Goal: Answer question/provide support

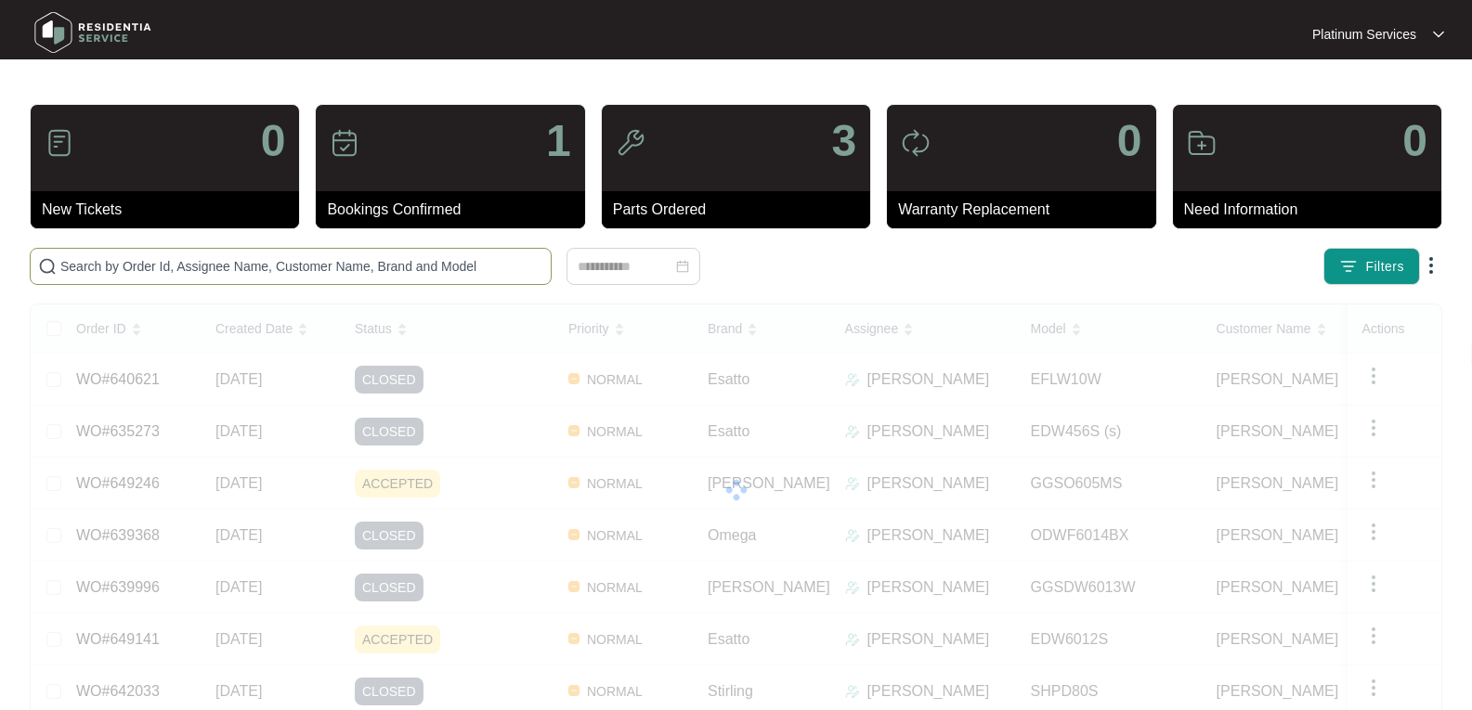
click at [297, 274] on input "text" at bounding box center [301, 266] width 483 height 20
paste input "649246"
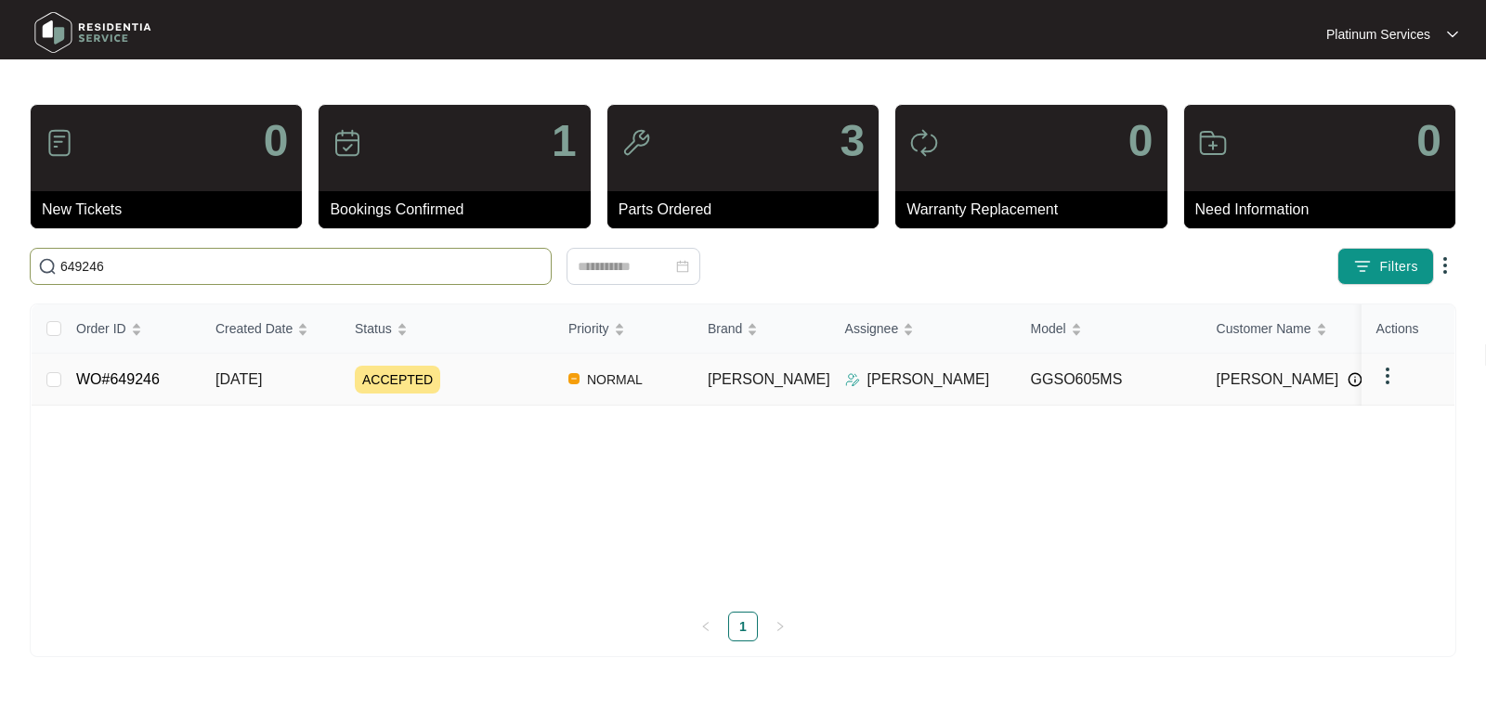
type input "649246"
click at [140, 383] on link "WO#649246" at bounding box center [118, 379] width 84 height 16
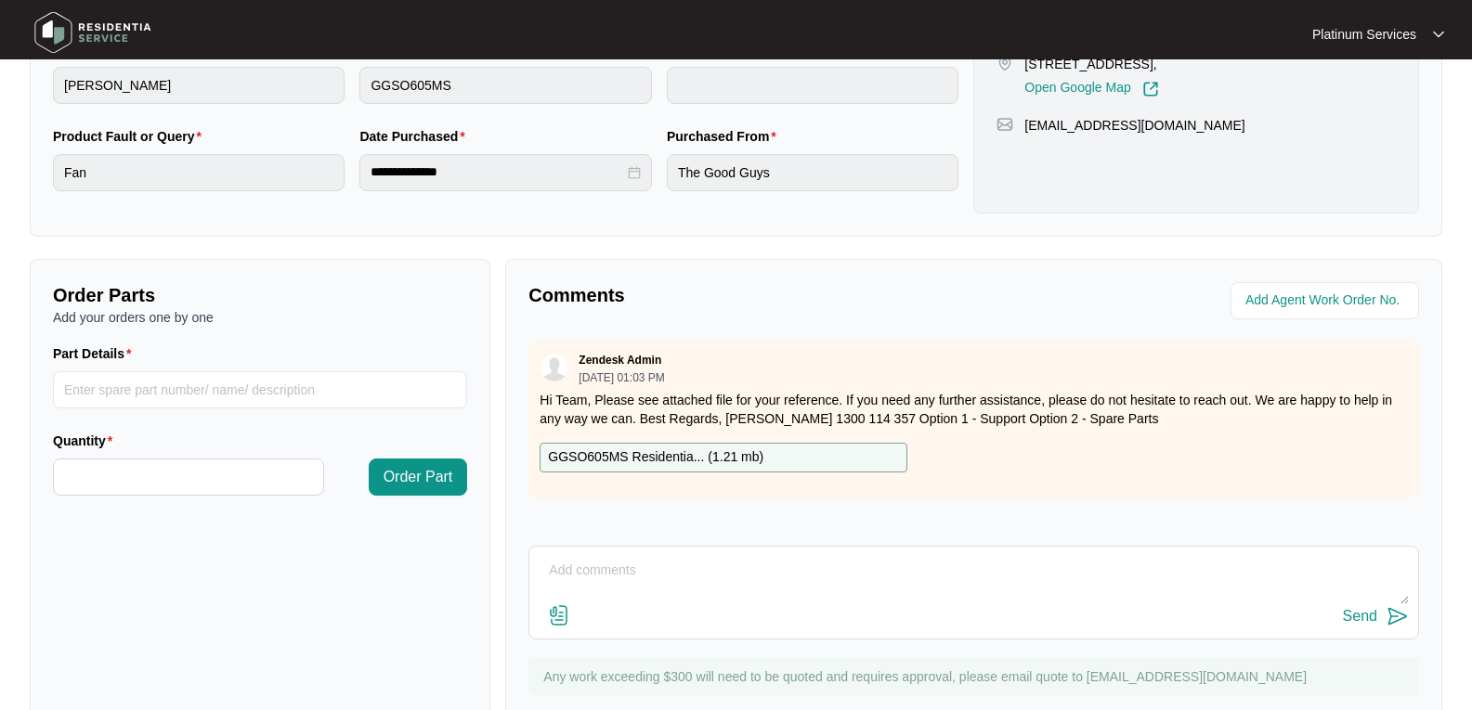
scroll to position [522, 0]
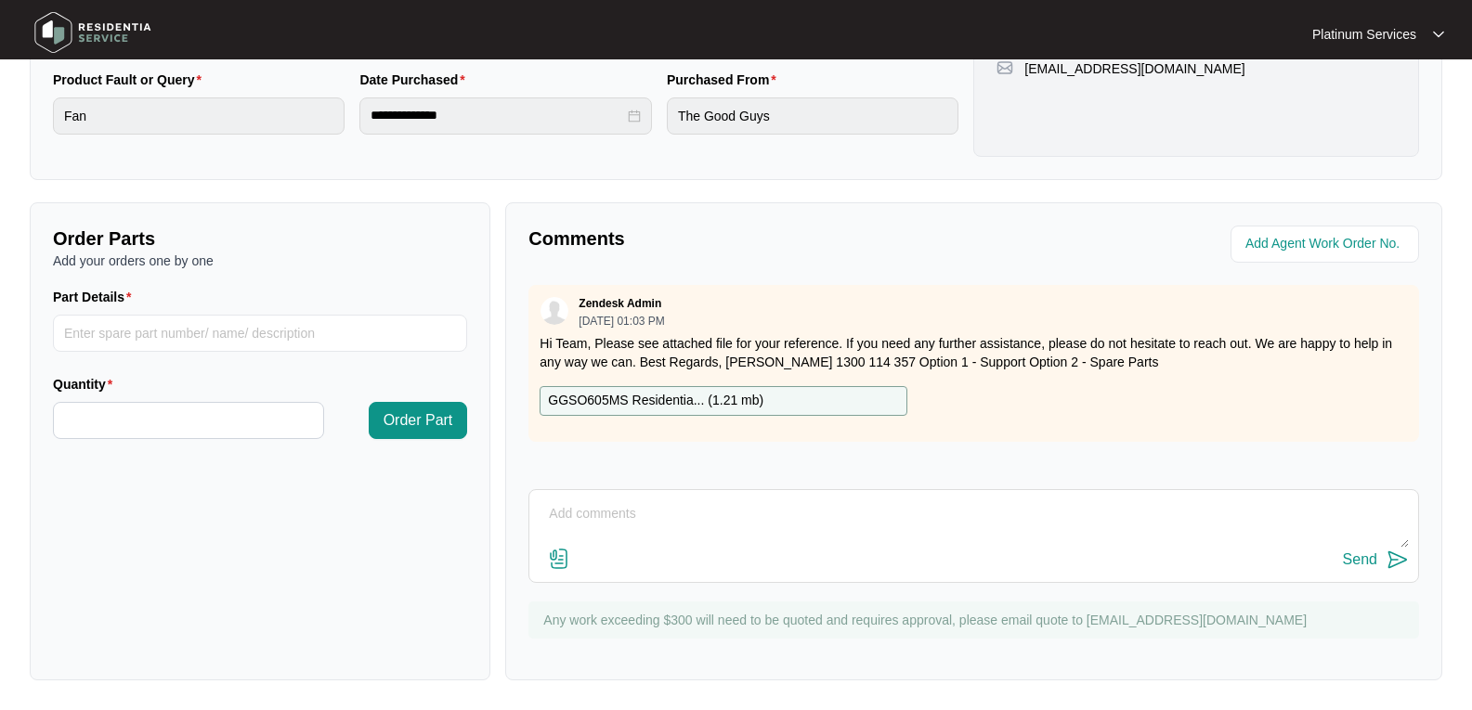
drag, startPoint x: 389, startPoint y: 369, endPoint x: 398, endPoint y: 370, distance: 9.3
click at [389, 369] on div "Part Details" at bounding box center [259, 330] width 429 height 87
click at [600, 509] on textarea at bounding box center [974, 524] width 870 height 48
click at [409, 470] on div "Order Parts Add your orders one by one Part Details Quantity Order Part" at bounding box center [260, 441] width 461 height 478
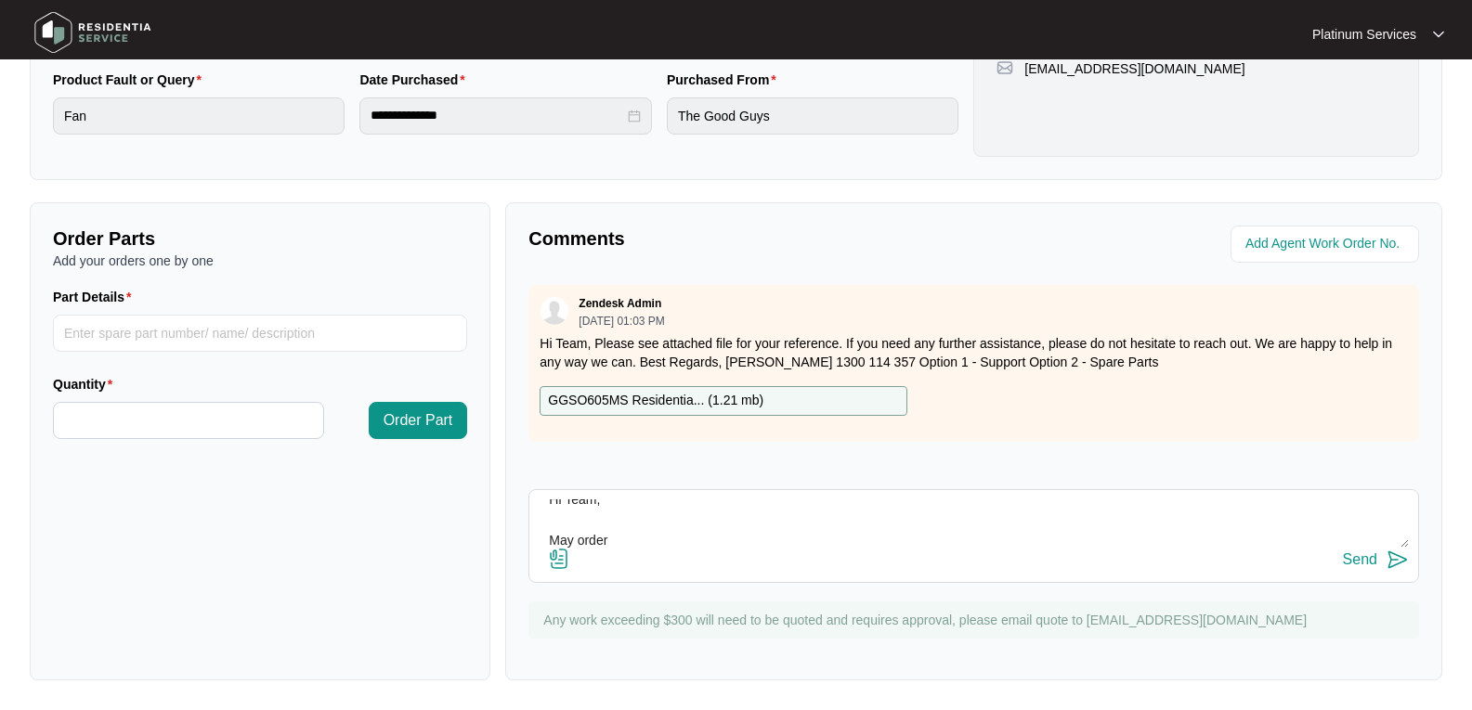
click at [644, 528] on textarea "Hi Team, May order" at bounding box center [974, 524] width 870 height 48
drag, startPoint x: 608, startPoint y: 537, endPoint x: 541, endPoint y: 526, distance: 67.6
click at [541, 526] on textarea "Hi Team, May order" at bounding box center [974, 524] width 870 height 48
paste textarea "Can we please request a fan pad to be sent in advance for this job? Thank you."
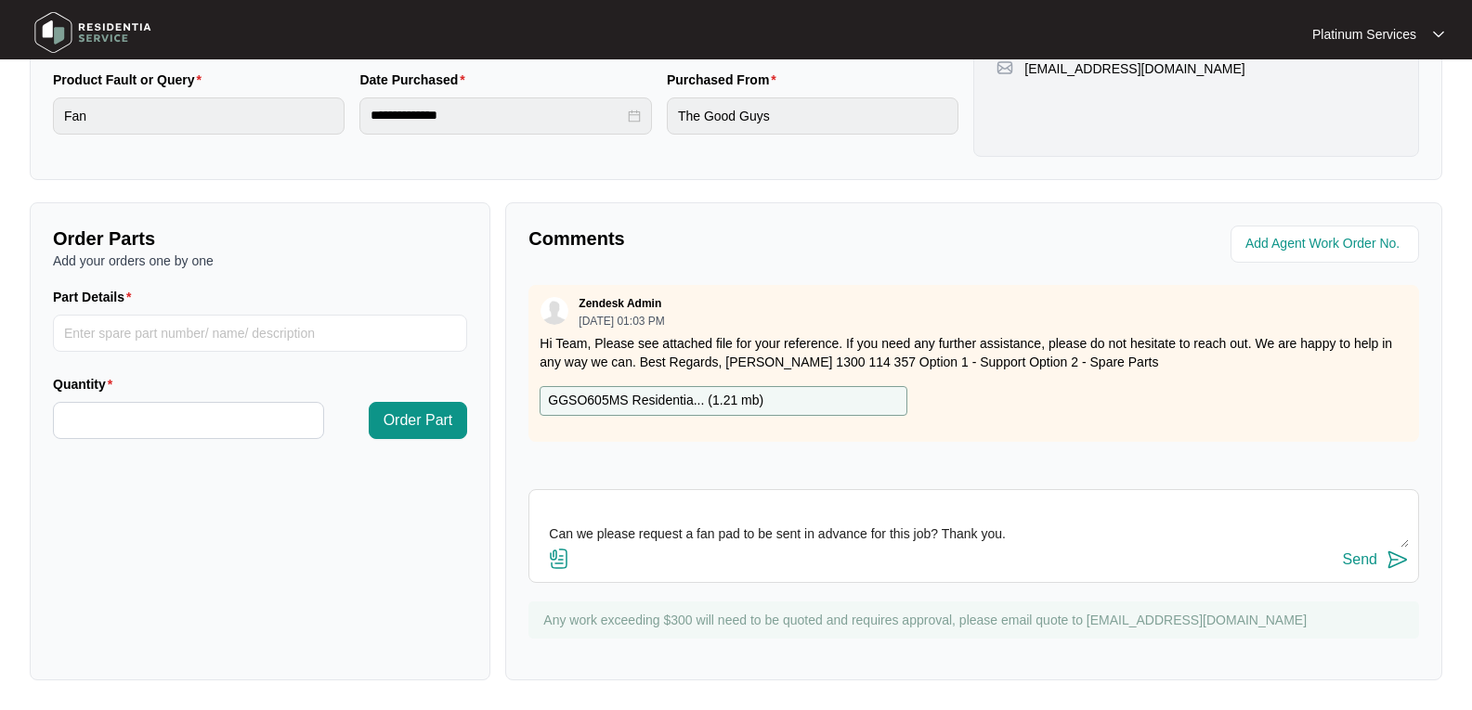
click at [940, 529] on textarea "Hi Team, Can we please request a fan pad to be sent in advance for this job? Th…" at bounding box center [974, 524] width 870 height 48
type textarea "Hi Team, Can we please request a fan pad to be sent in advance for this job? Th…"
click at [1383, 563] on button "Send" at bounding box center [1376, 560] width 66 height 25
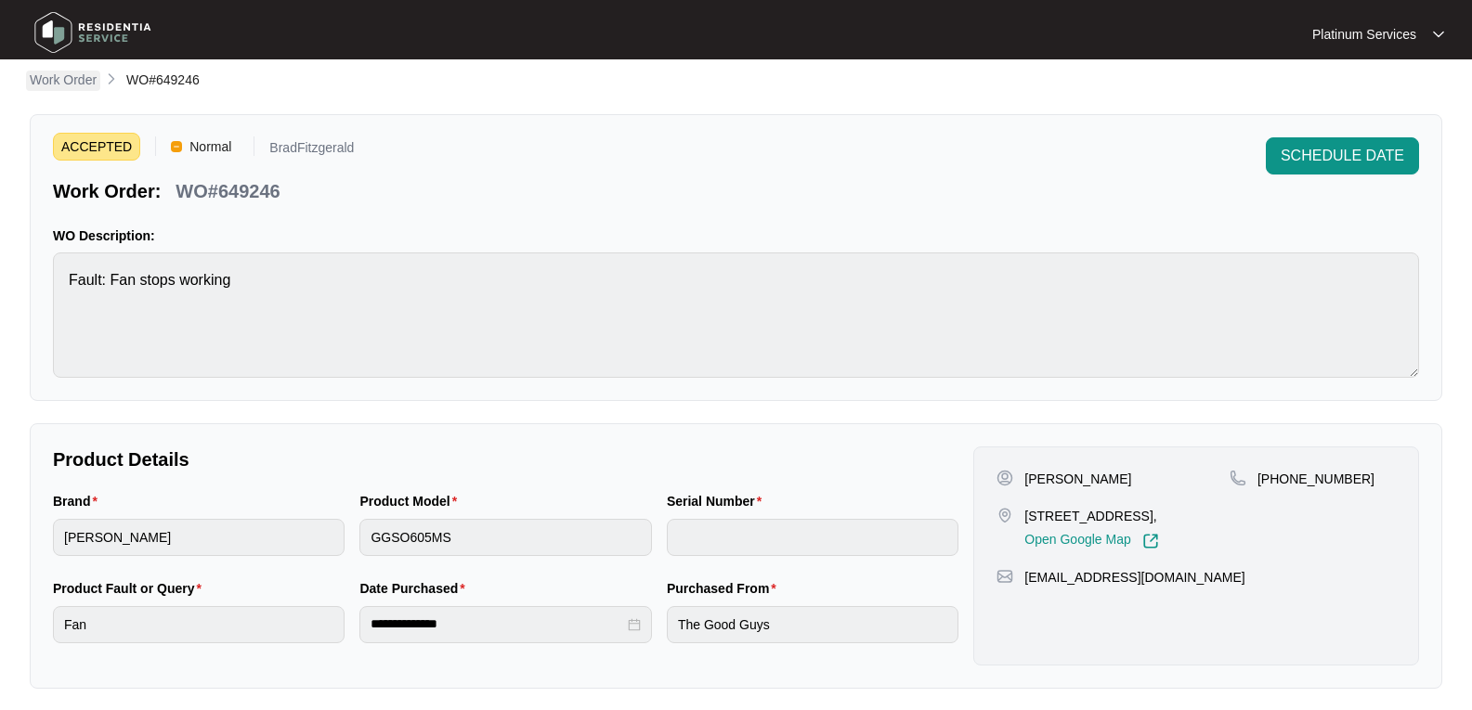
scroll to position [0, 0]
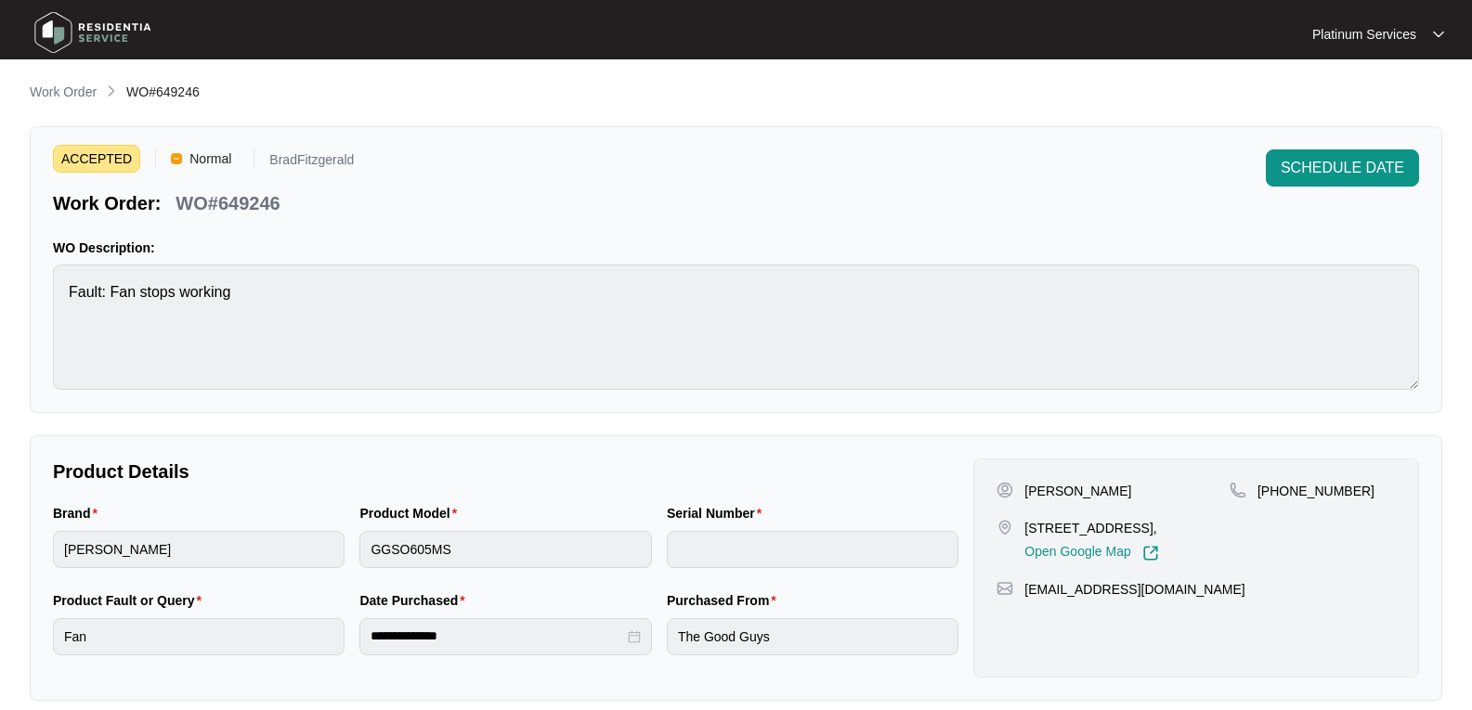
click at [67, 42] on img at bounding box center [93, 33] width 130 height 56
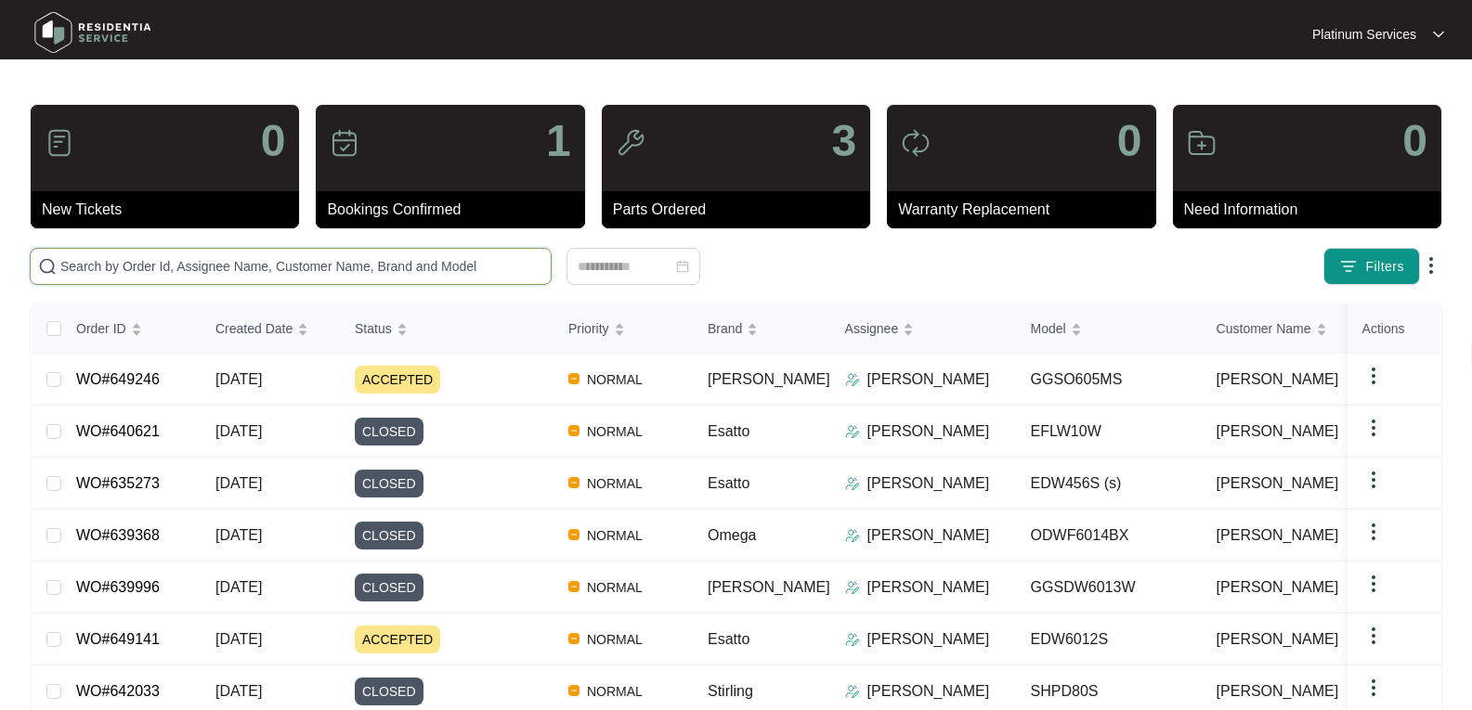
click at [166, 276] on input "text" at bounding box center [301, 266] width 483 height 20
paste input "649246"
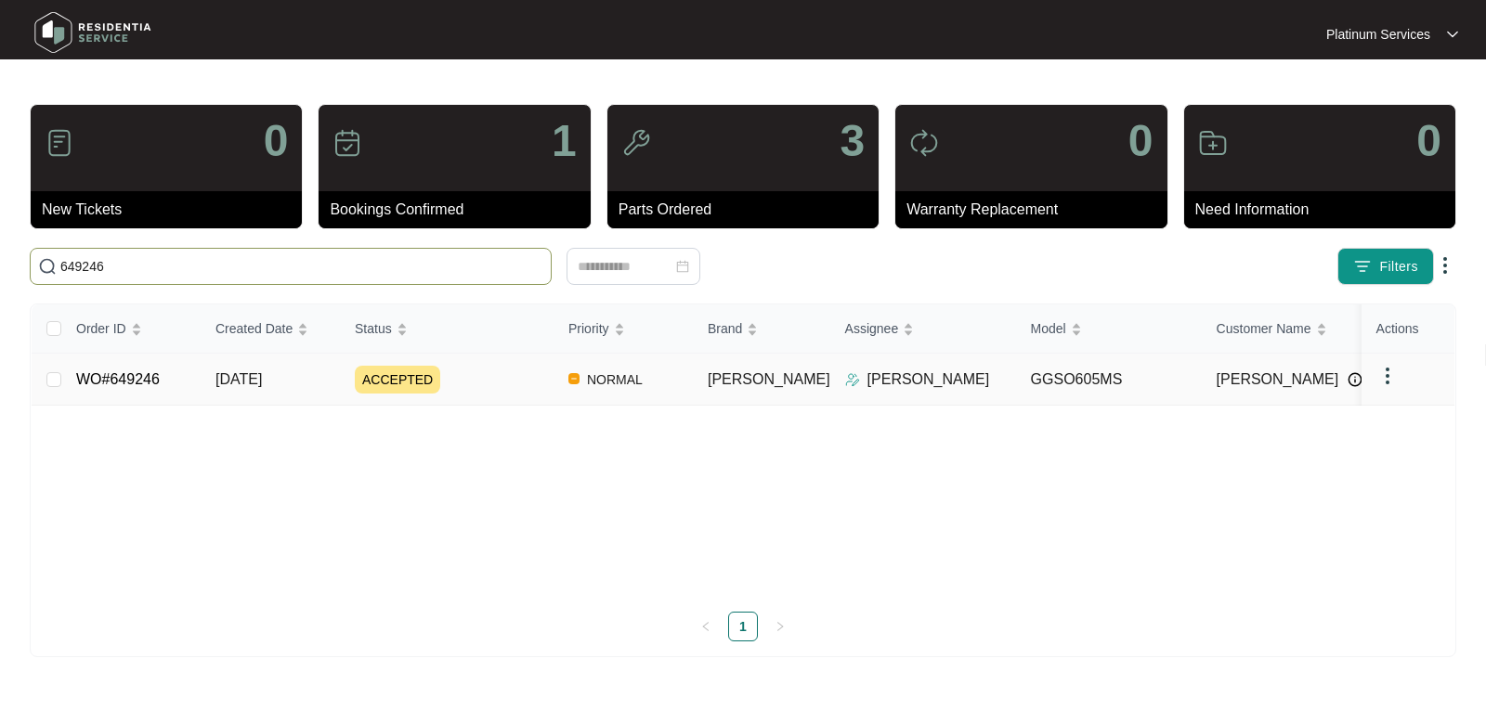
type input "649246"
click at [129, 385] on link "WO#649246" at bounding box center [118, 379] width 84 height 16
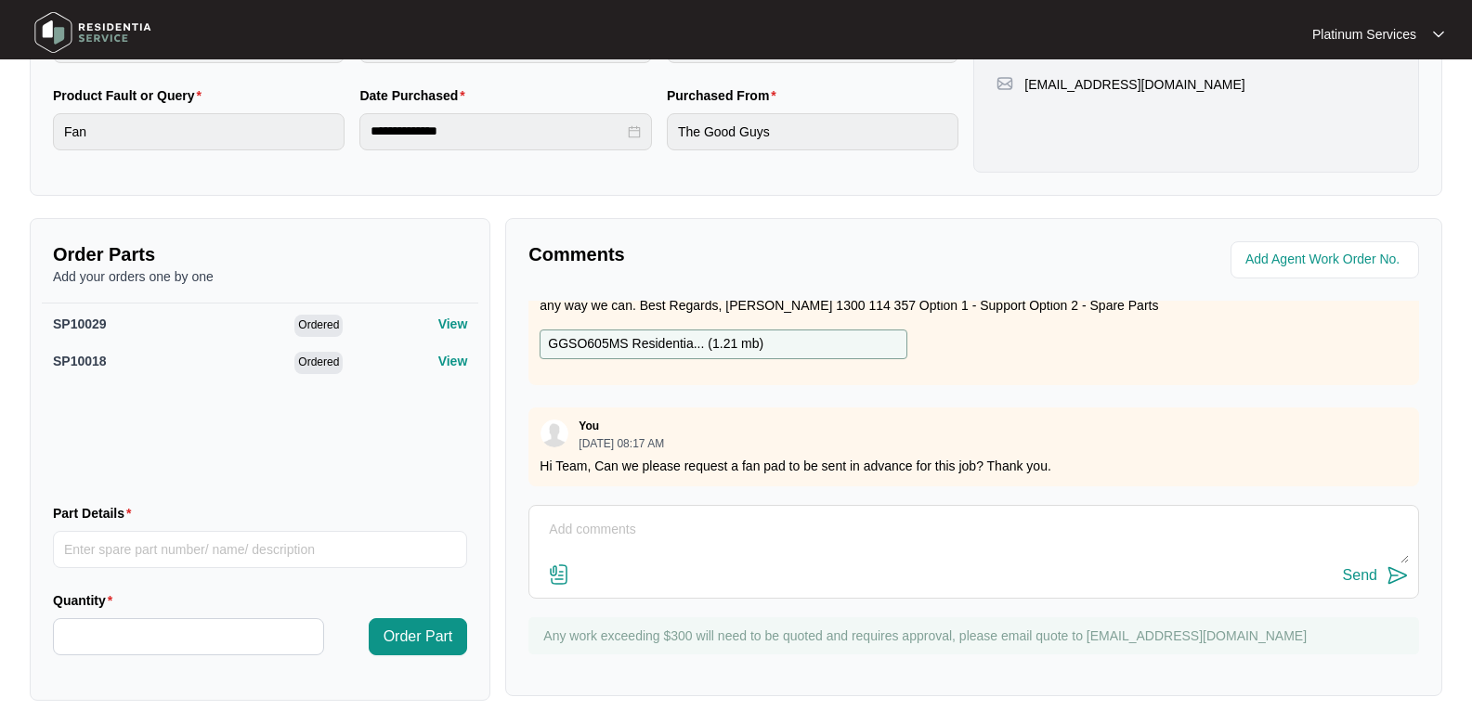
scroll to position [526, 0]
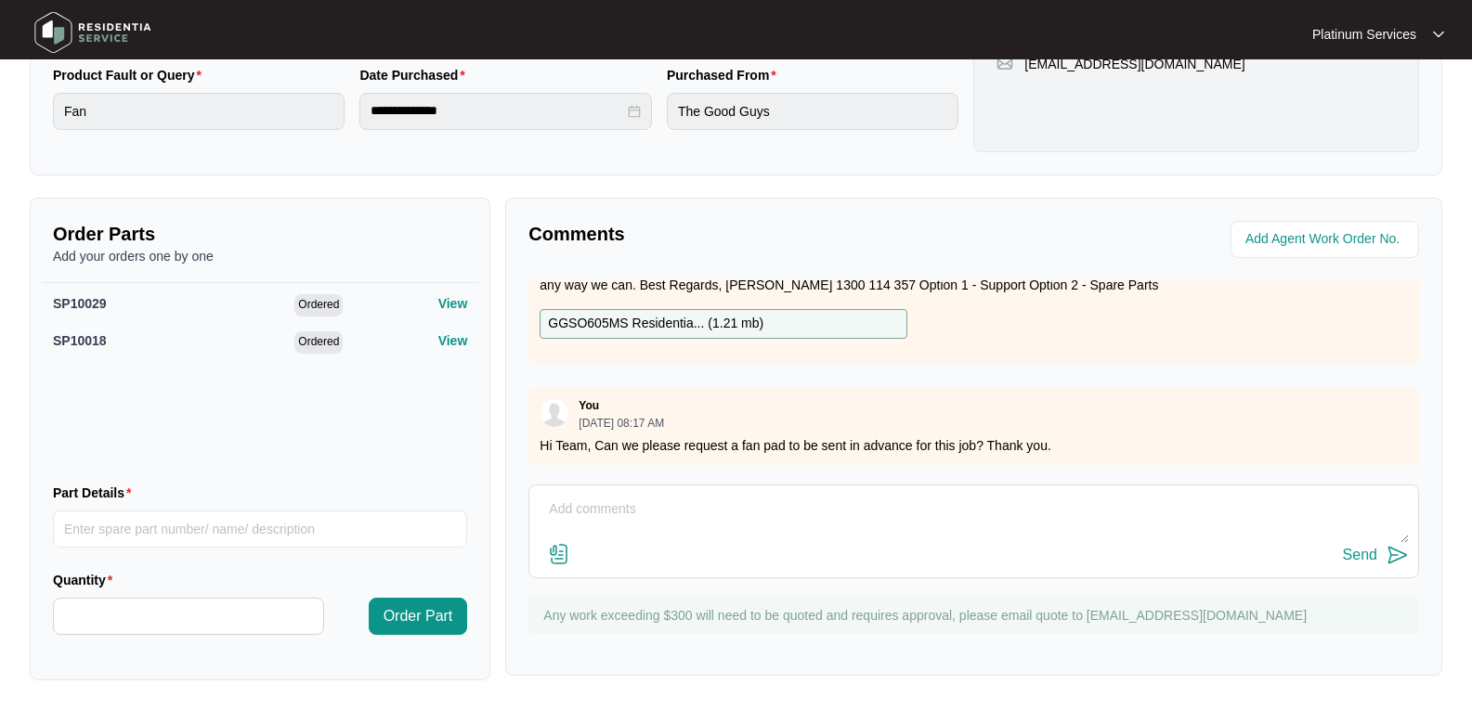
click at [610, 511] on textarea at bounding box center [974, 519] width 870 height 48
type textarea "W"
paste textarea "G18 - SP10029 A43 - SP10018"
type textarea "WE may need this - G18 - SP10029 A43 - SP10018 Thank you."
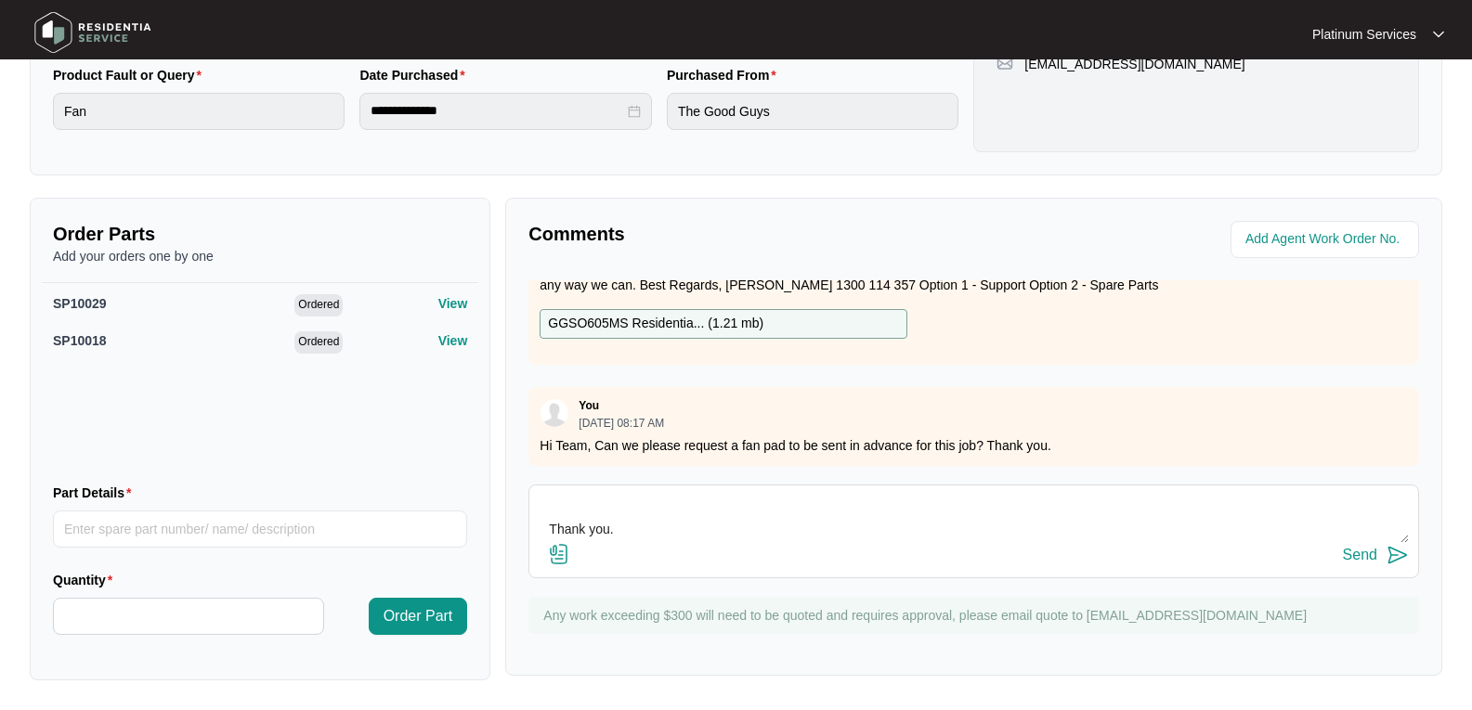
click at [1399, 552] on img at bounding box center [1397, 555] width 22 height 22
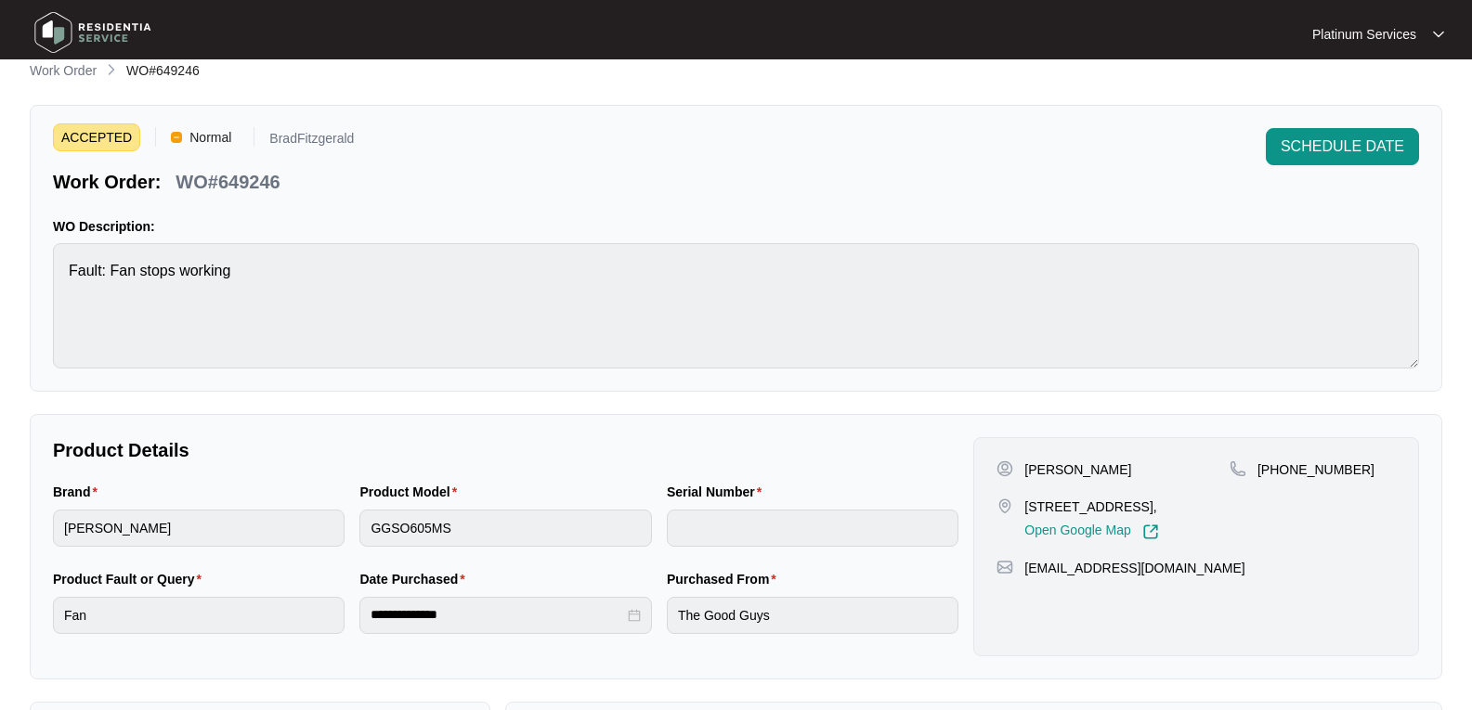
scroll to position [0, 0]
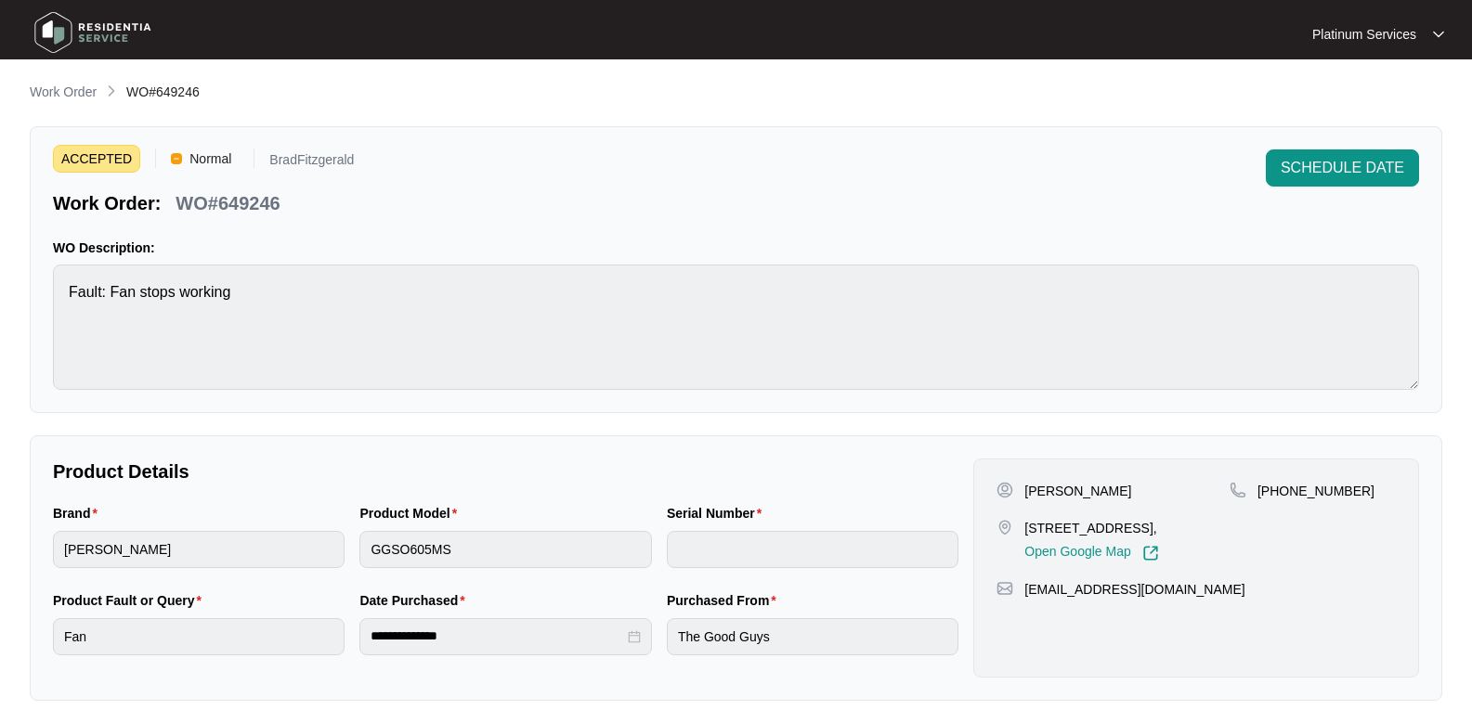
click at [87, 35] on img at bounding box center [93, 33] width 130 height 56
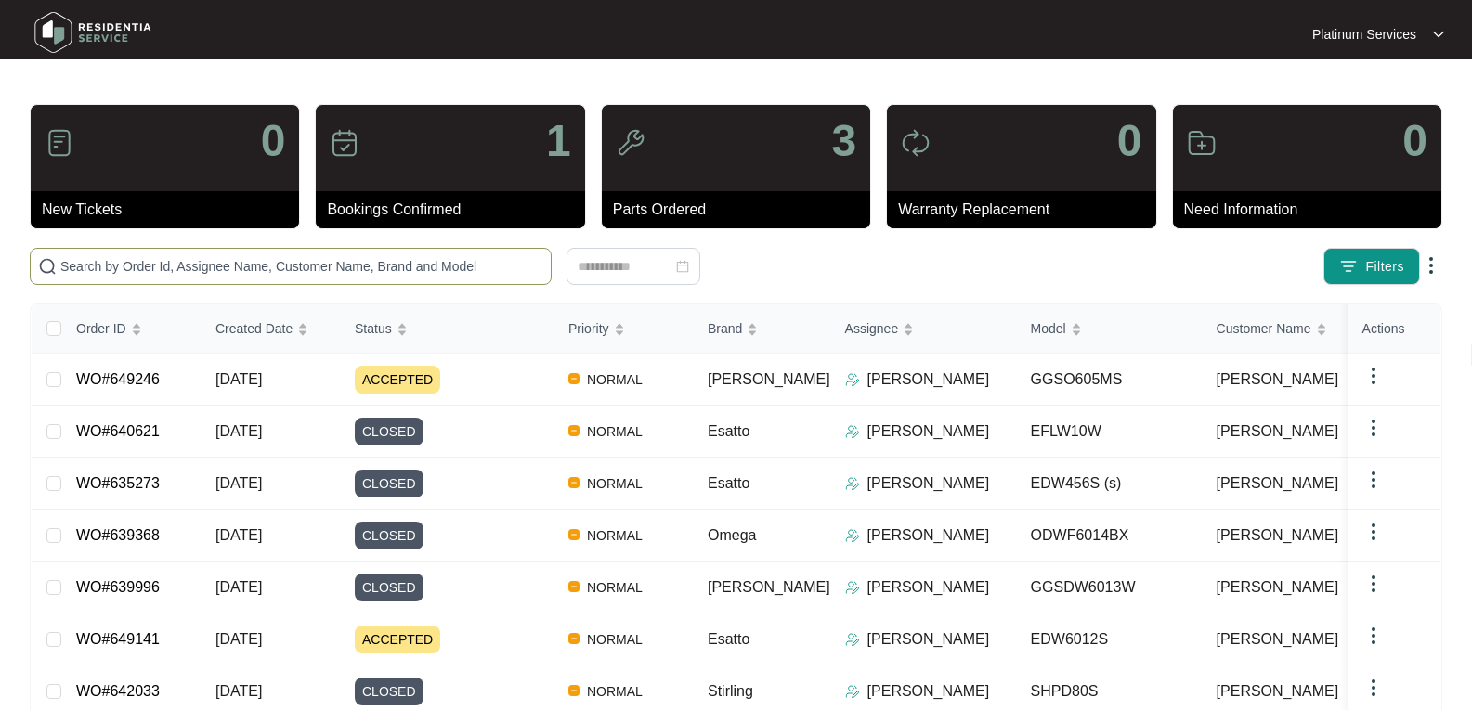
click at [342, 277] on span at bounding box center [291, 266] width 522 height 37
paste input "647871"
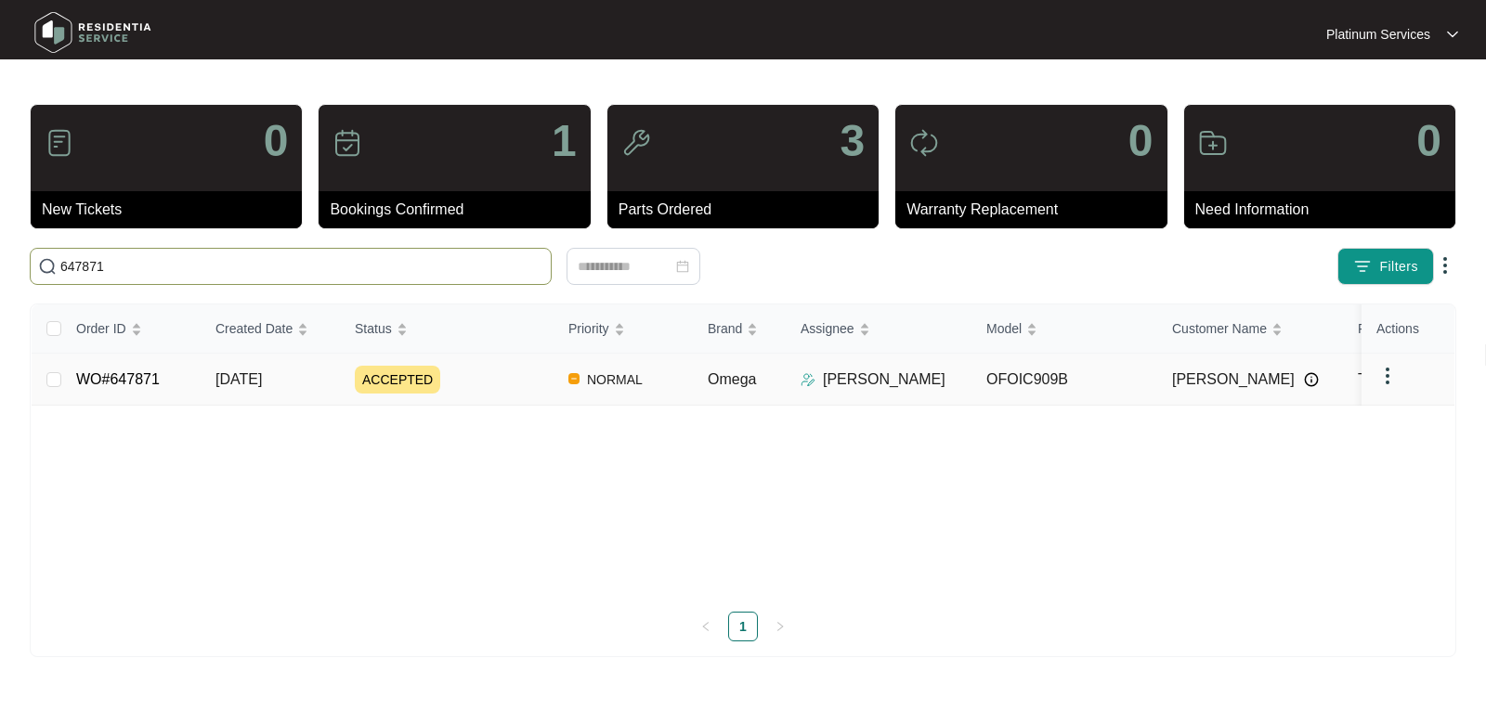
type input "647871"
click at [390, 375] on span "ACCEPTED" at bounding box center [397, 380] width 85 height 28
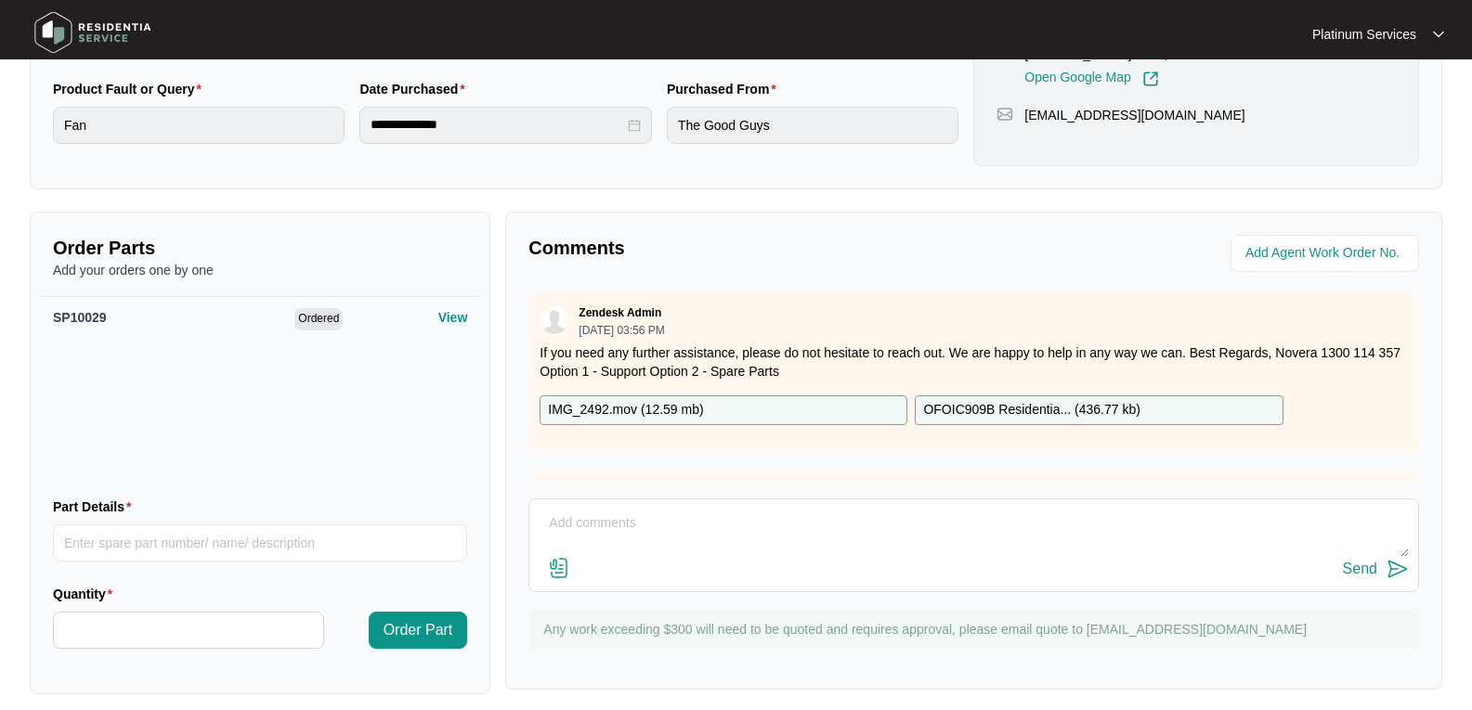
scroll to position [526, 0]
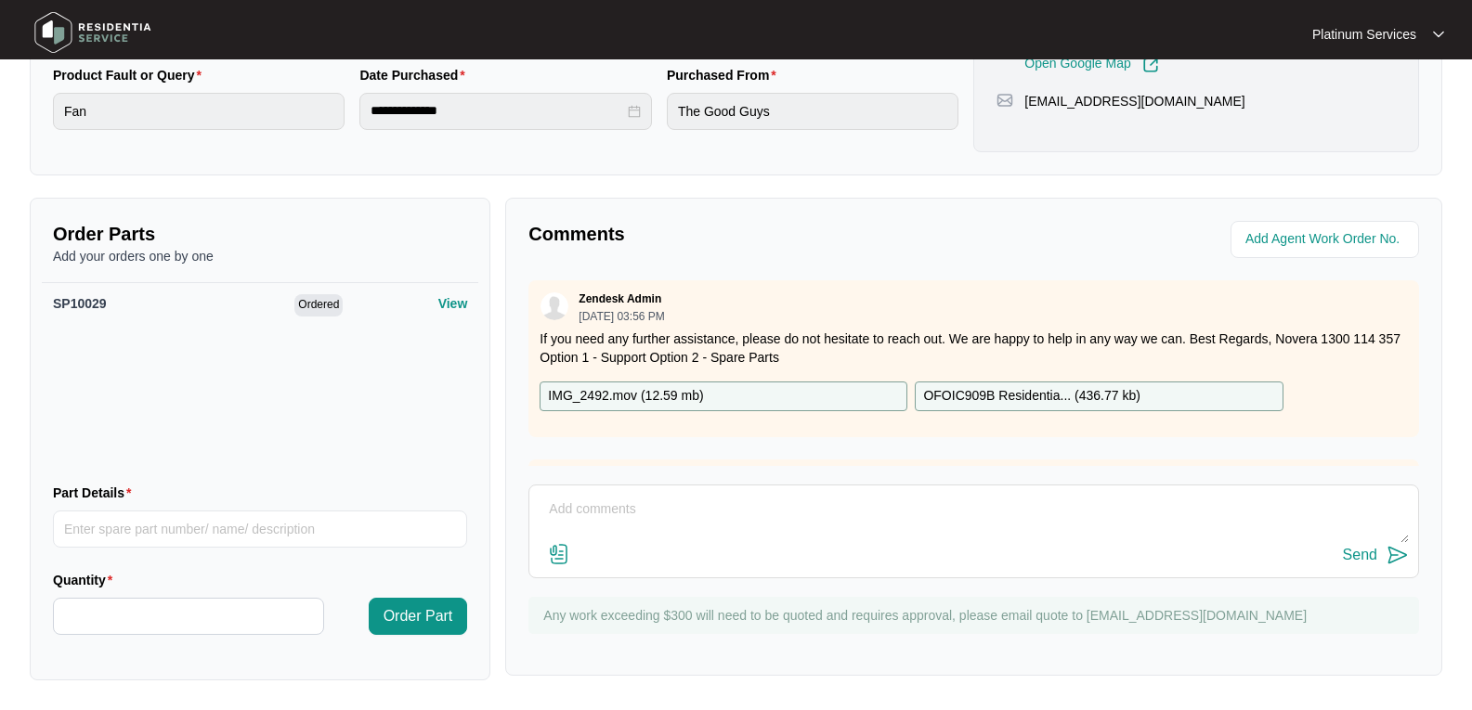
click at [637, 533] on textarea at bounding box center [974, 519] width 870 height 48
paste textarea "Can we please request a G18 - SP10029 to be sent in advance for this job? Thank…"
click at [990, 535] on textarea "Hi Team, Can we please request a G18 - SP10029 to be sent in advance for this j…" at bounding box center [974, 519] width 870 height 48
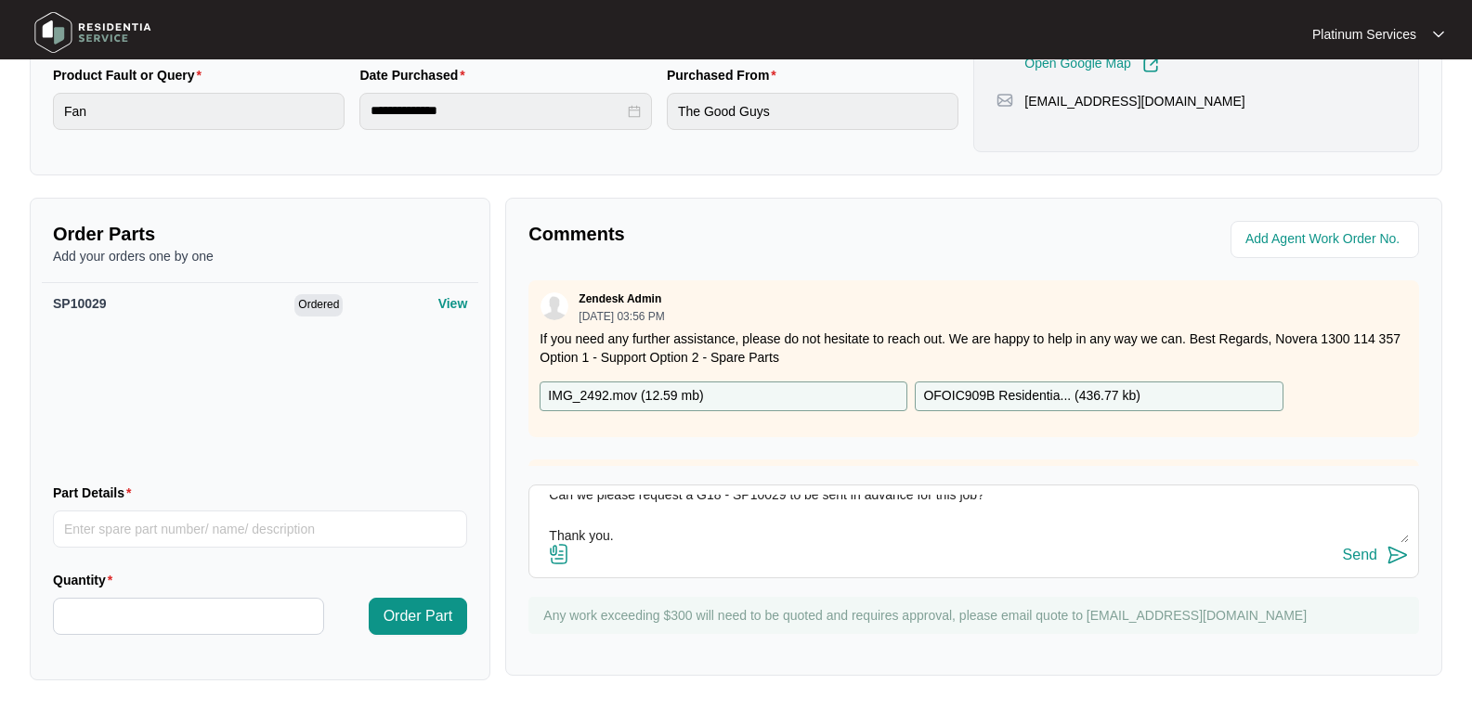
type textarea "Hi Team, Can we please request a G18 - SP10029 to be sent in advance for this j…"
click at [1381, 549] on button "Send" at bounding box center [1376, 555] width 66 height 25
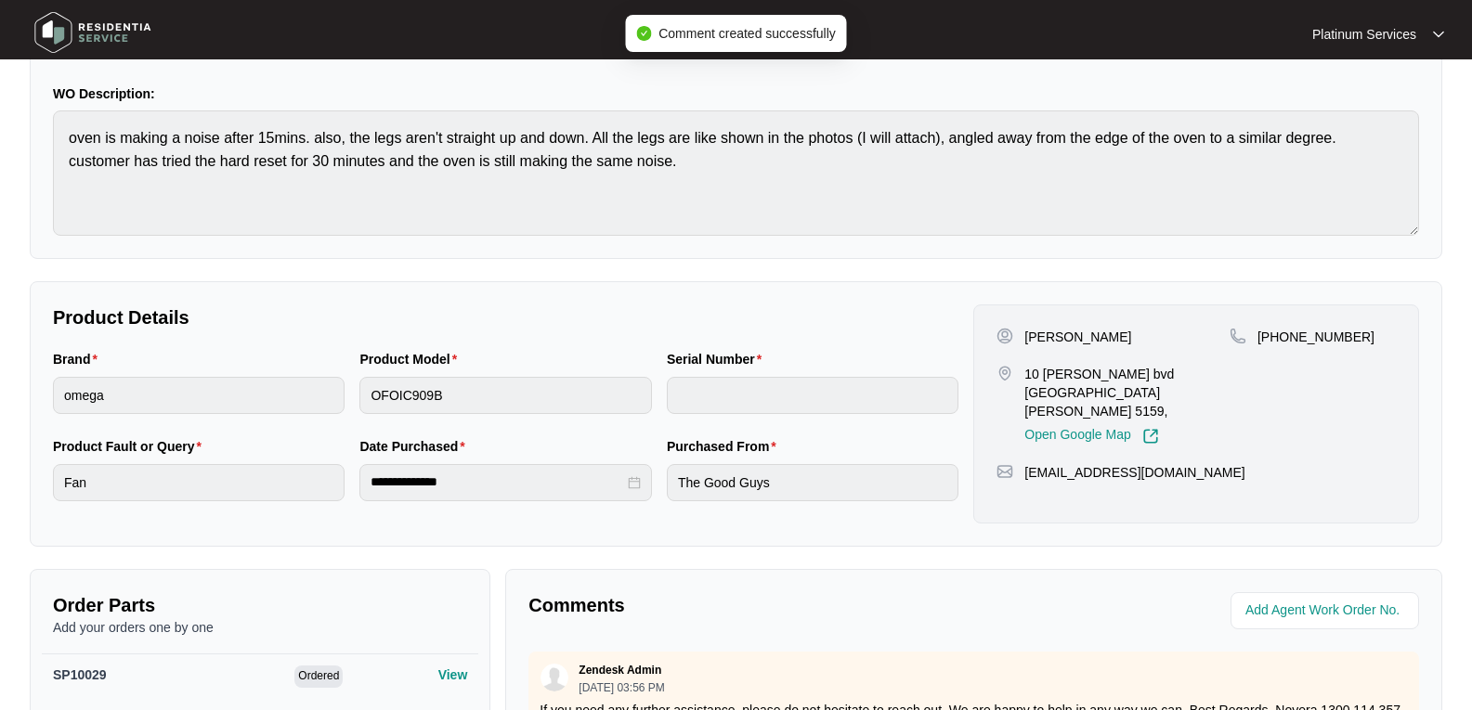
scroll to position [61, 0]
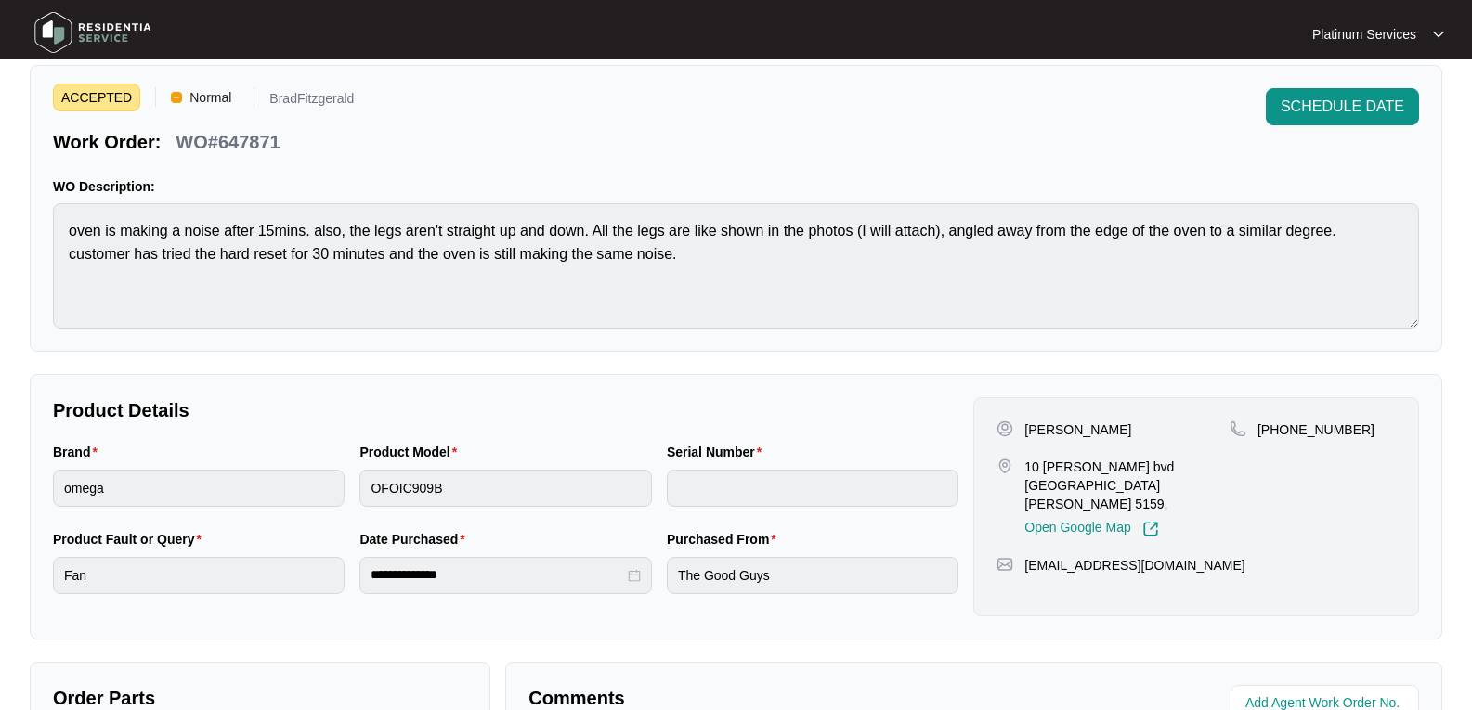
click at [124, 27] on img at bounding box center [93, 33] width 130 height 56
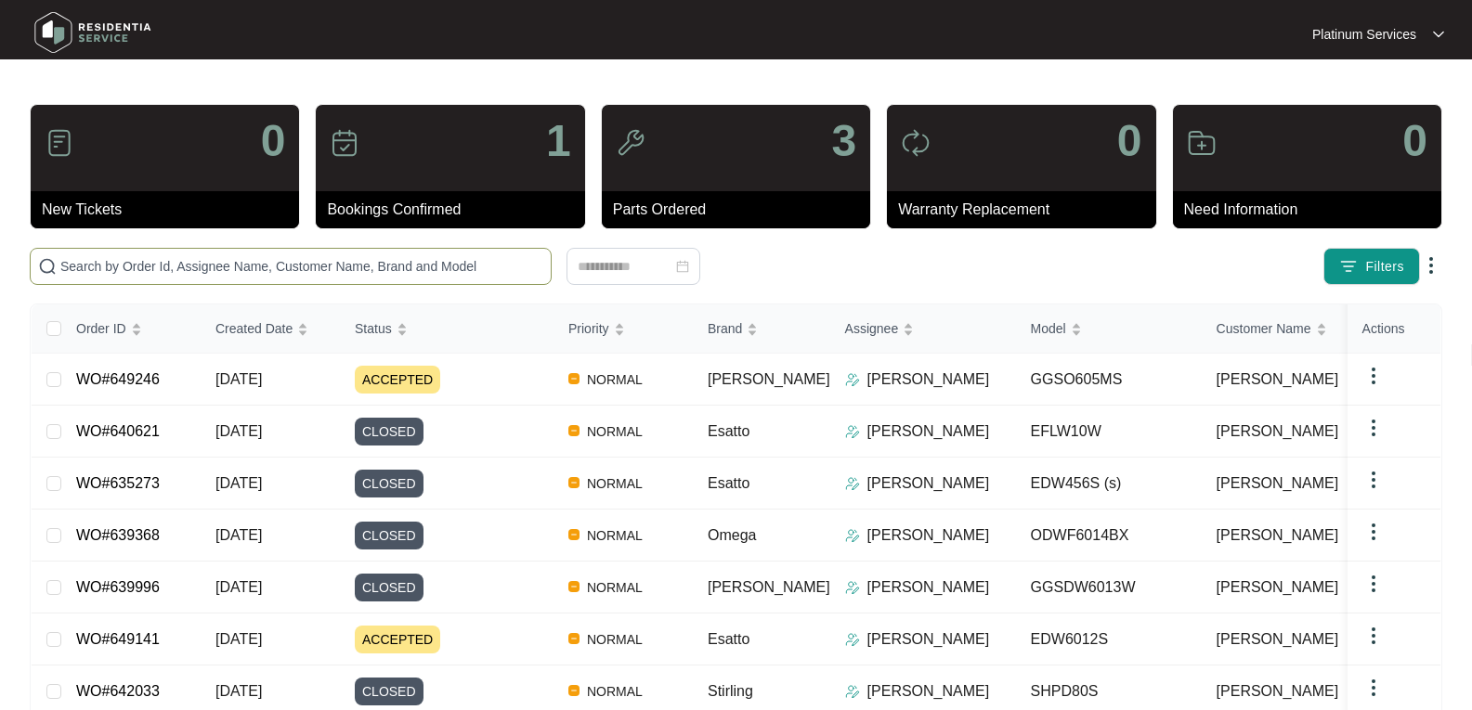
click at [251, 271] on input "text" at bounding box center [301, 266] width 483 height 20
paste input "647699"
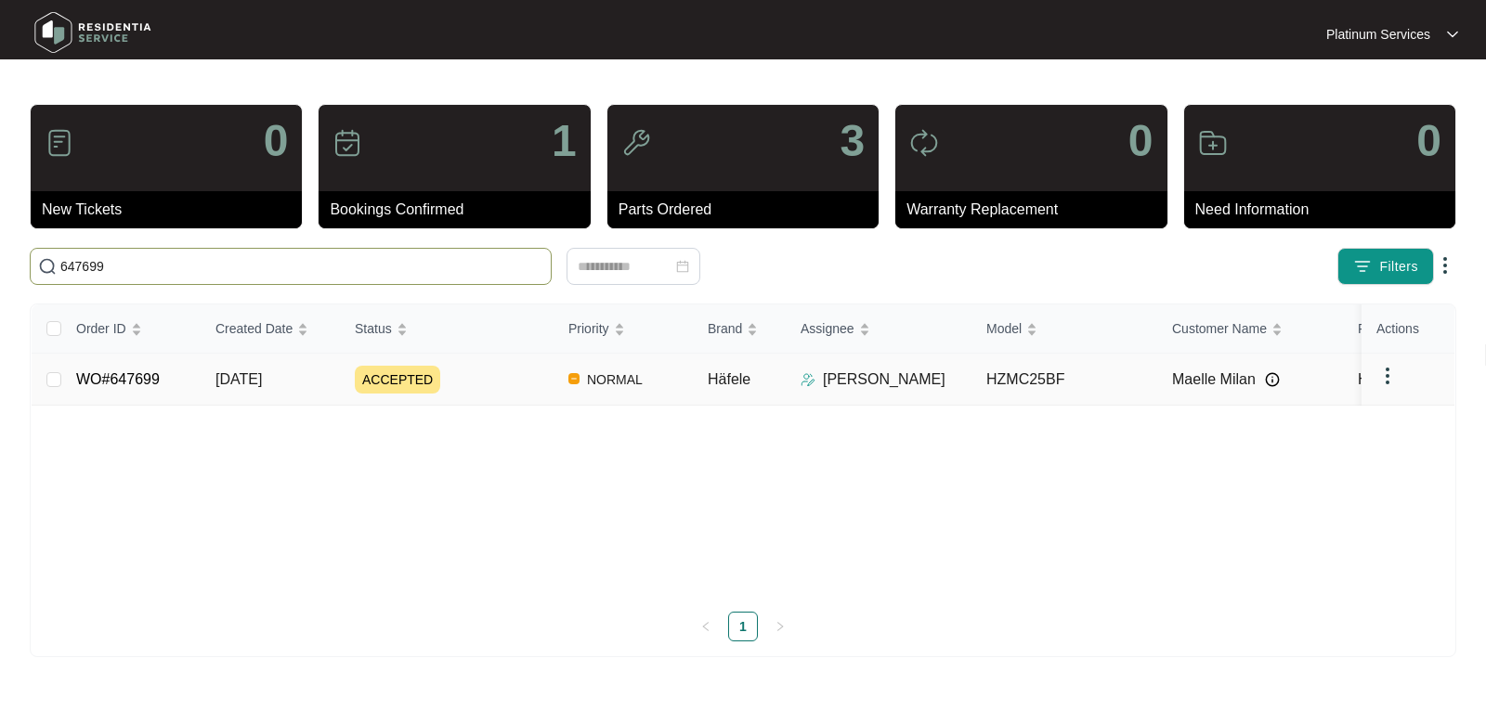
type input "647699"
click at [139, 382] on link "WO#647699" at bounding box center [118, 379] width 84 height 16
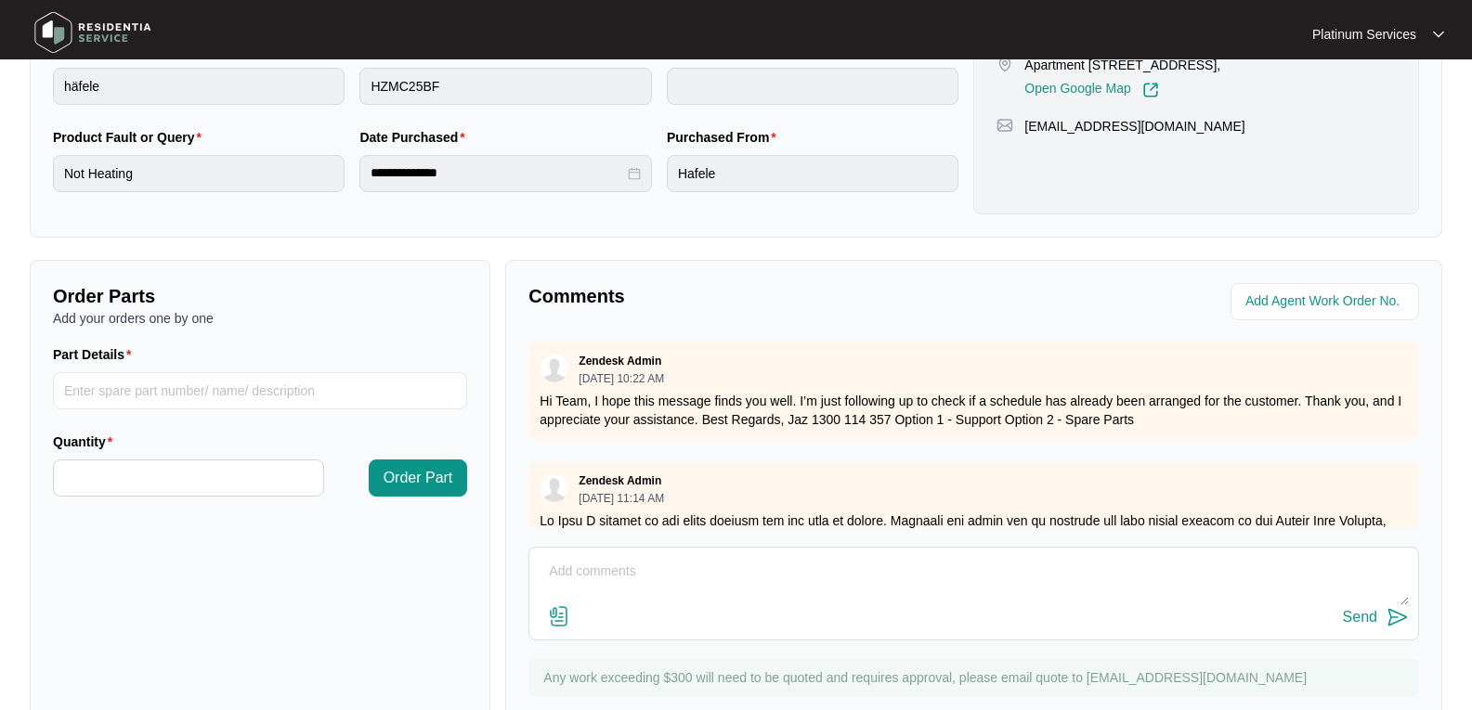
scroll to position [464, 0]
click at [645, 581] on textarea at bounding box center [974, 580] width 870 height 48
type textarea "J"
paste textarea "Maelle"
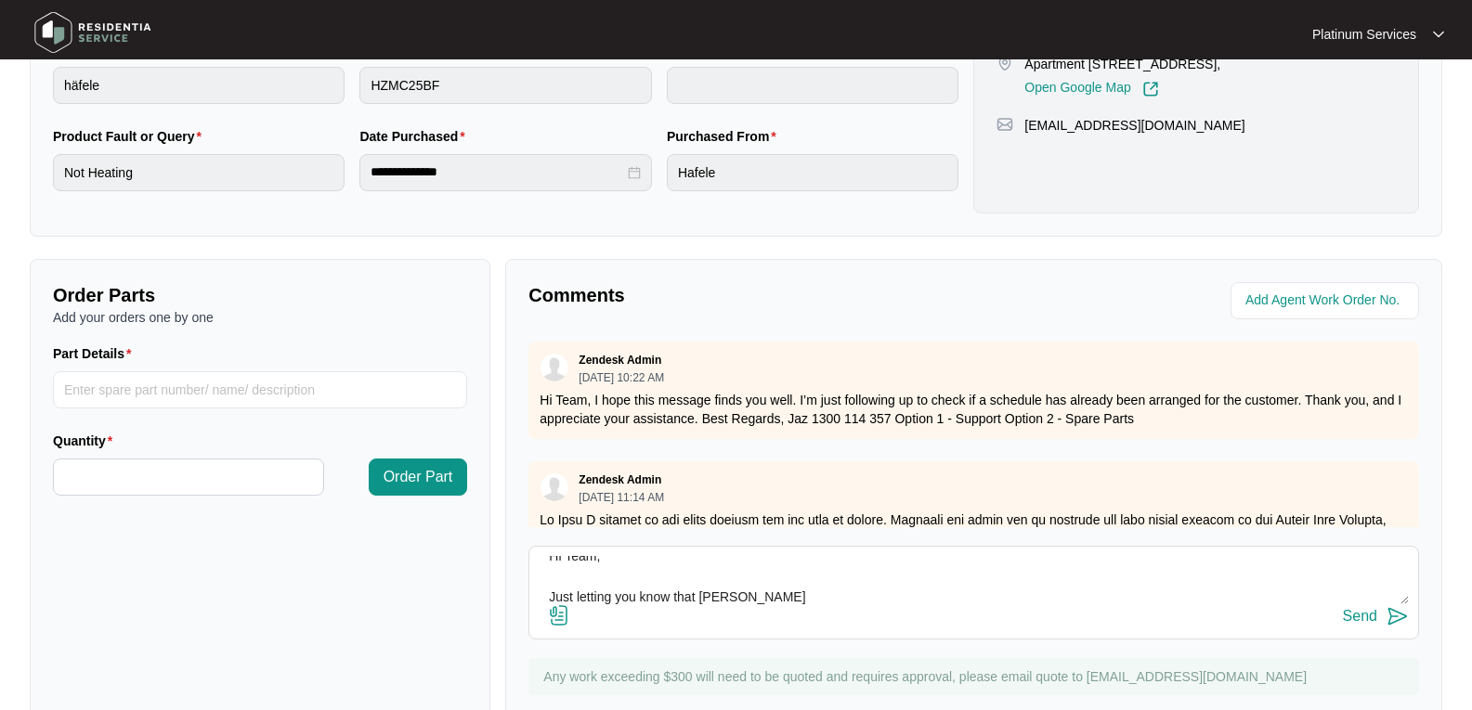
click at [782, 602] on textarea "Hi Team, Just letting you know that [PERSON_NAME]" at bounding box center [974, 580] width 870 height 48
paste textarea "[GEOGRAPHIC_DATA]"
click at [1041, 604] on div "Send" at bounding box center [974, 616] width 870 height 25
click at [1041, 604] on textarea "Hi Team, Just letting you know that [PERSON_NAME] has been informed by her tena…" at bounding box center [974, 580] width 870 height 48
paste textarea "the microwave is now working again"
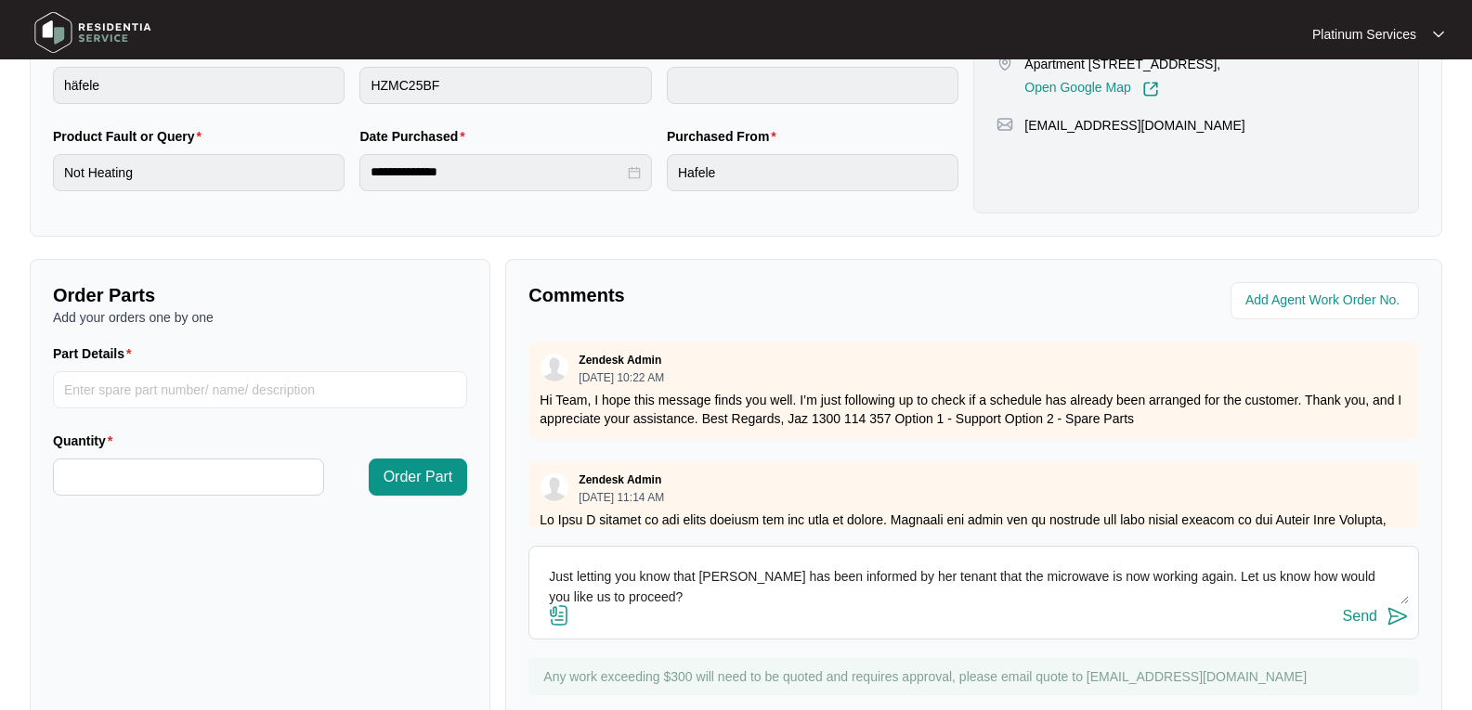
scroll to position [55, 0]
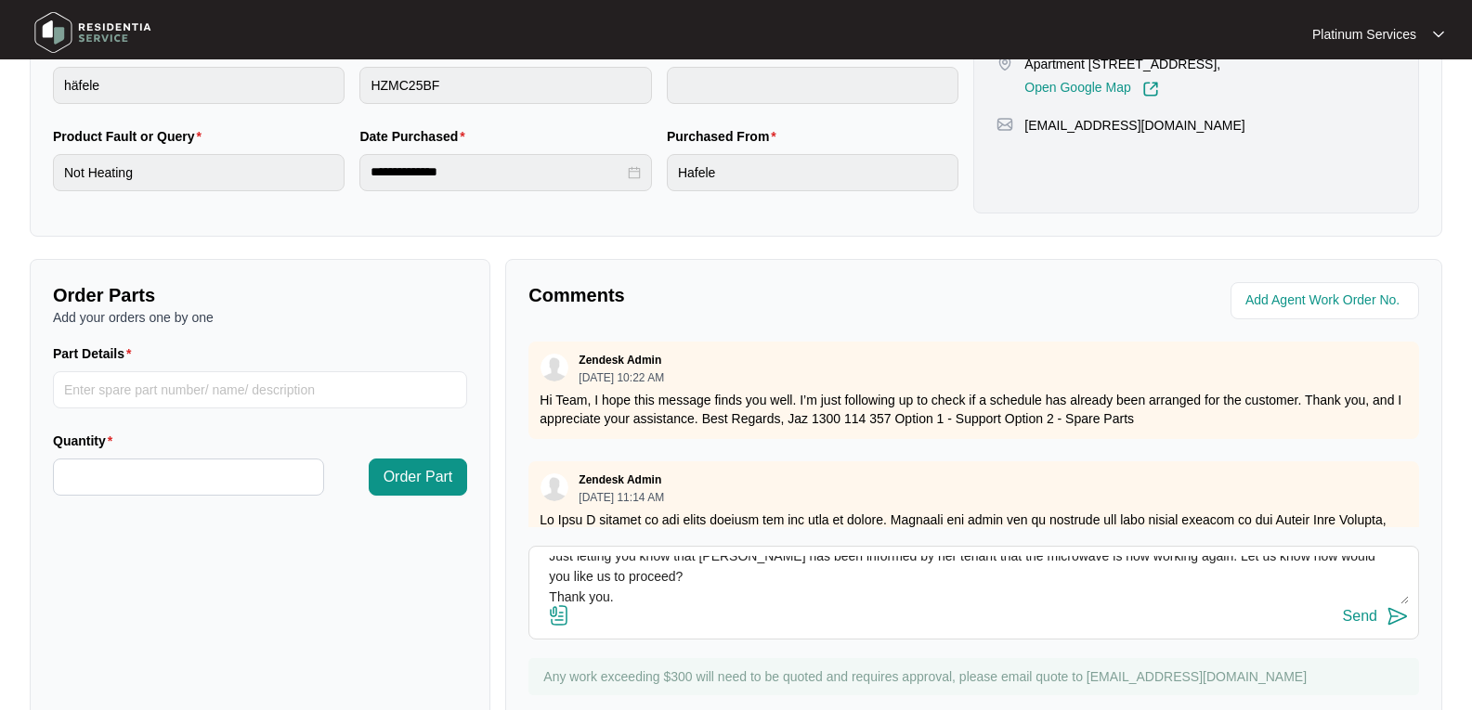
type textarea "Hi Team, Just letting you know that [PERSON_NAME] has been informed by her tena…"
click at [1386, 611] on img at bounding box center [1397, 616] width 22 height 22
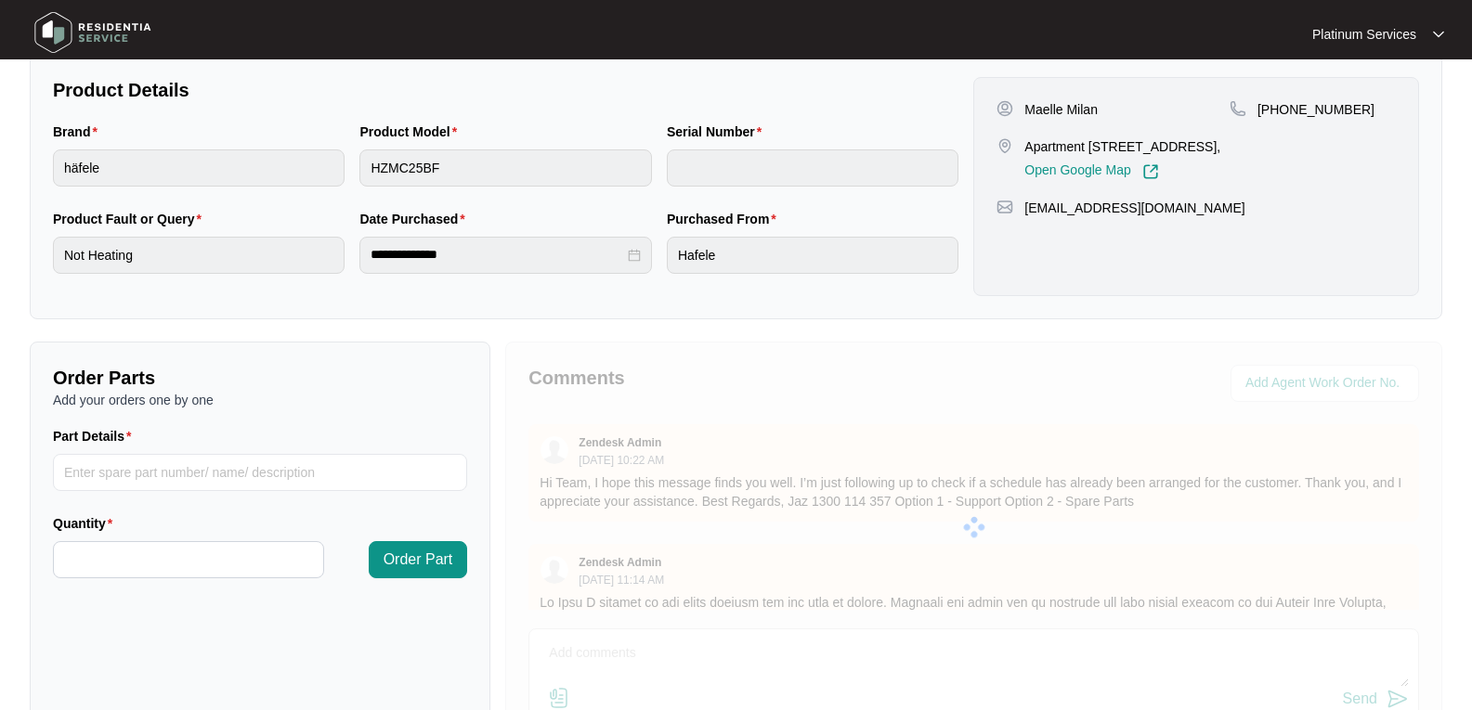
scroll to position [186, 0]
